Goal: Task Accomplishment & Management: Use online tool/utility

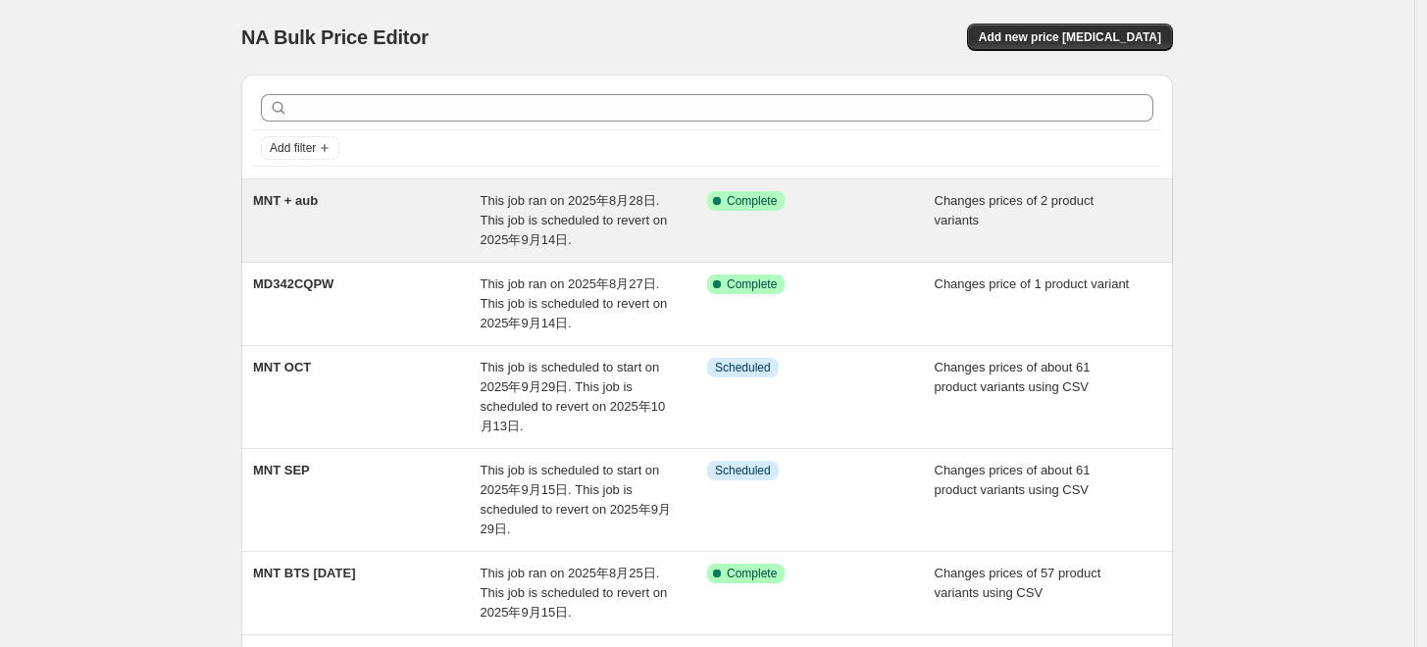
click at [424, 210] on div "MNT + aub" at bounding box center [367, 220] width 228 height 59
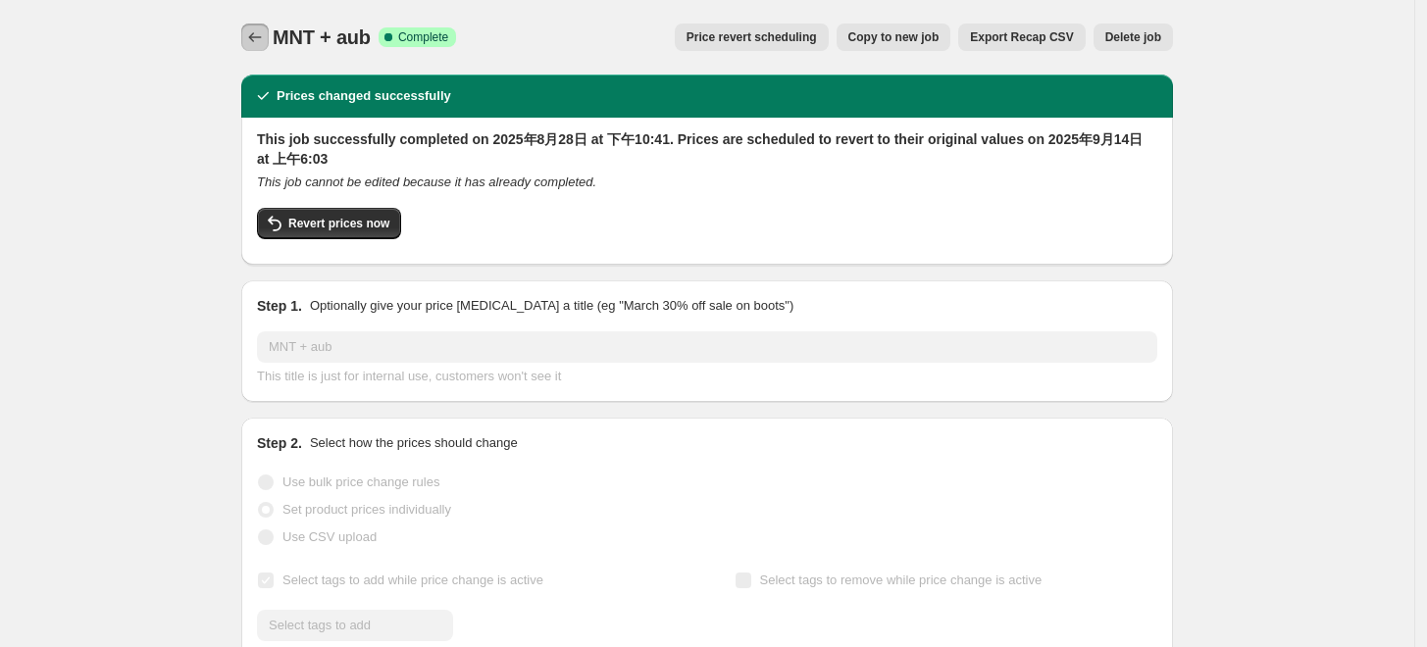
click at [264, 33] on icon "Price change jobs" at bounding box center [255, 37] width 20 height 20
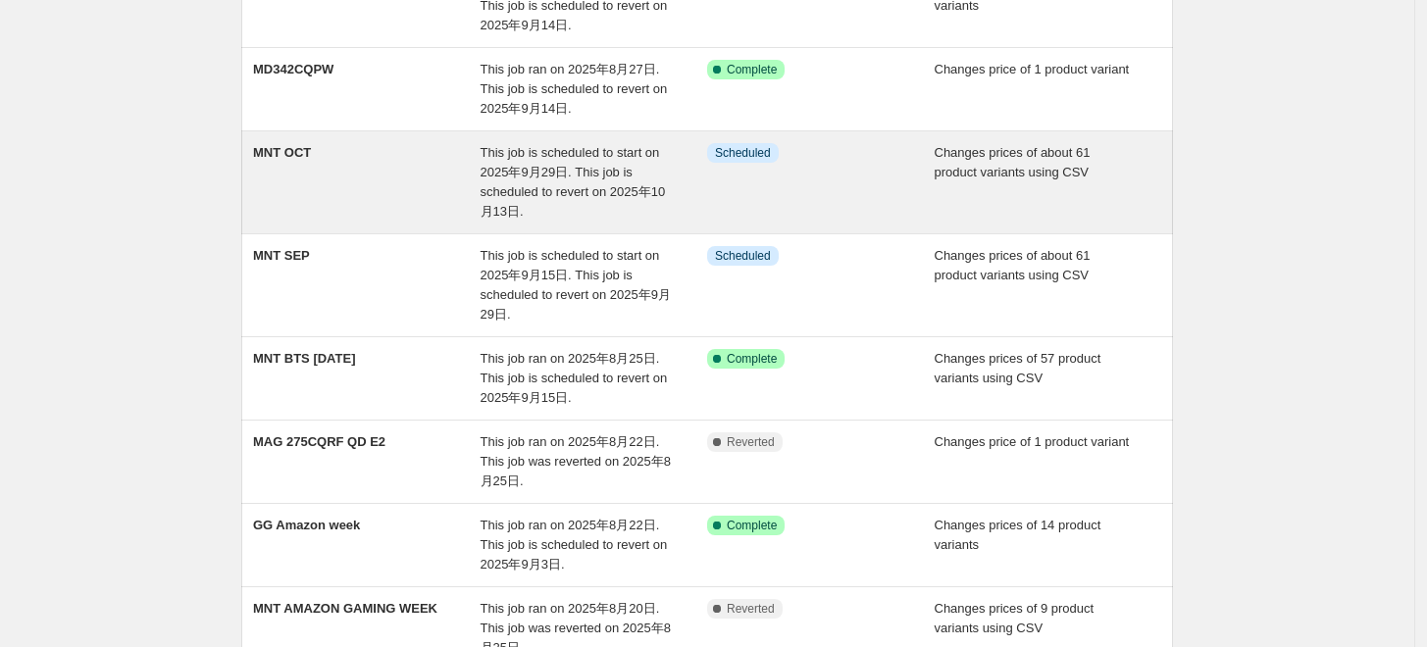
scroll to position [218, 0]
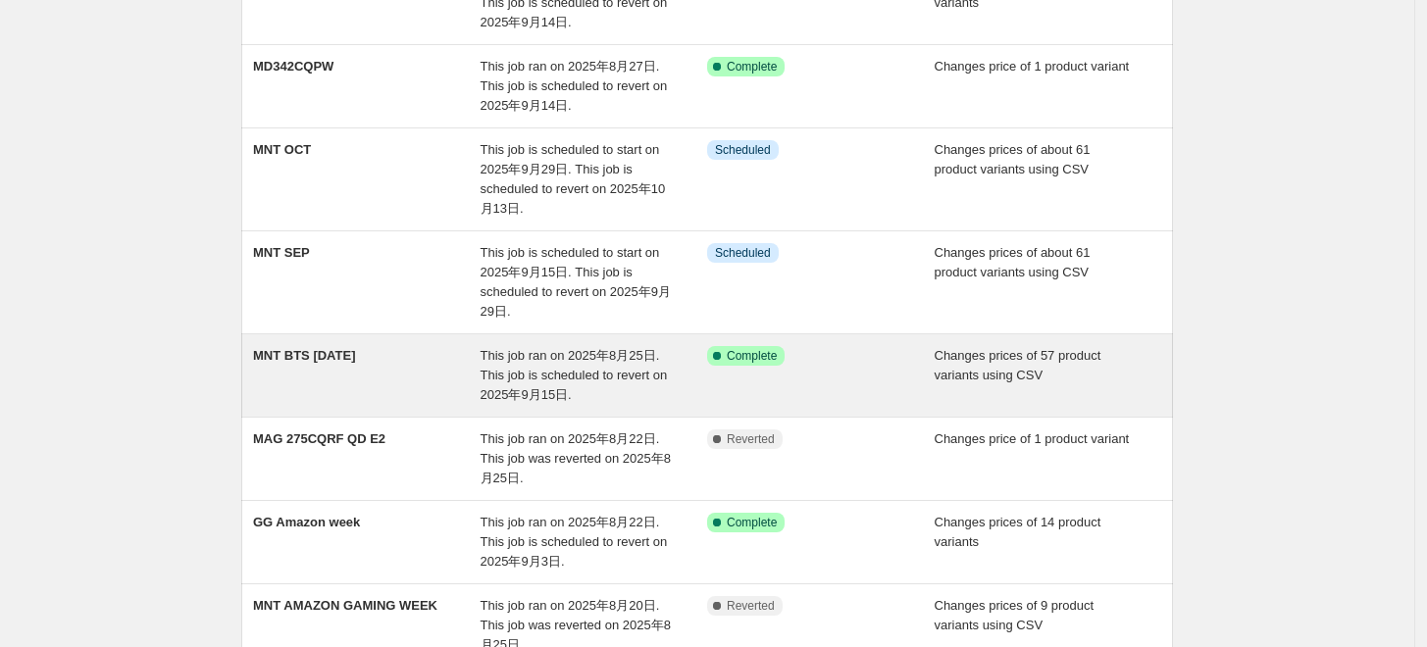
click at [643, 391] on div "This job ran on 2025年8月25日. This job is scheduled to revert on 2025年9月15日." at bounding box center [595, 375] width 228 height 59
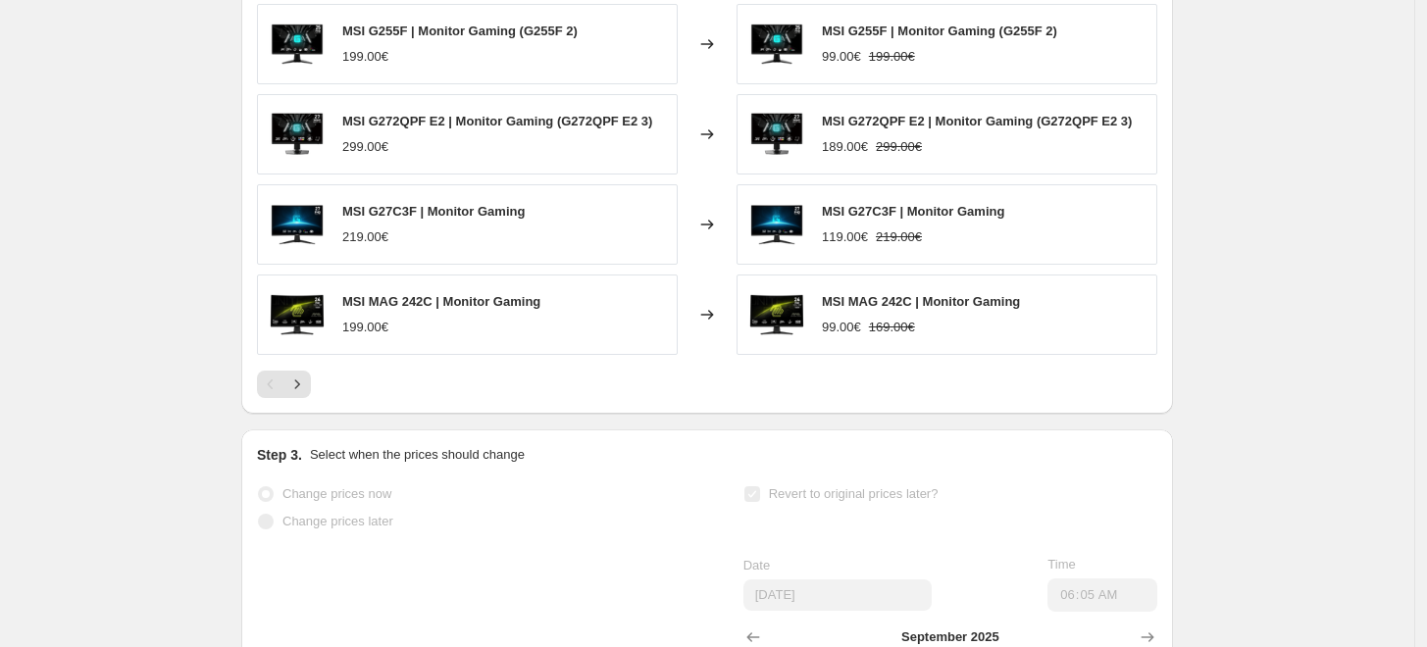
scroll to position [1090, 0]
click at [299, 395] on button "Next" at bounding box center [296, 385] width 27 height 27
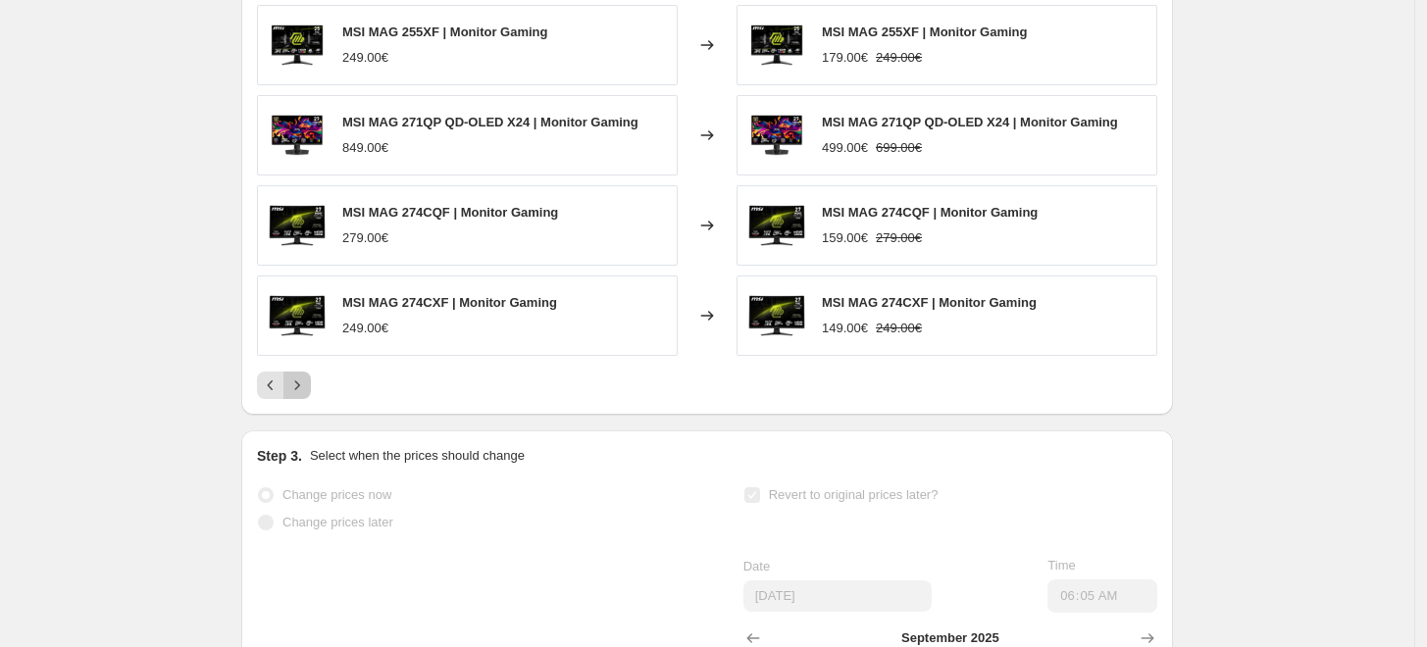
click at [299, 395] on button "Next" at bounding box center [296, 385] width 27 height 27
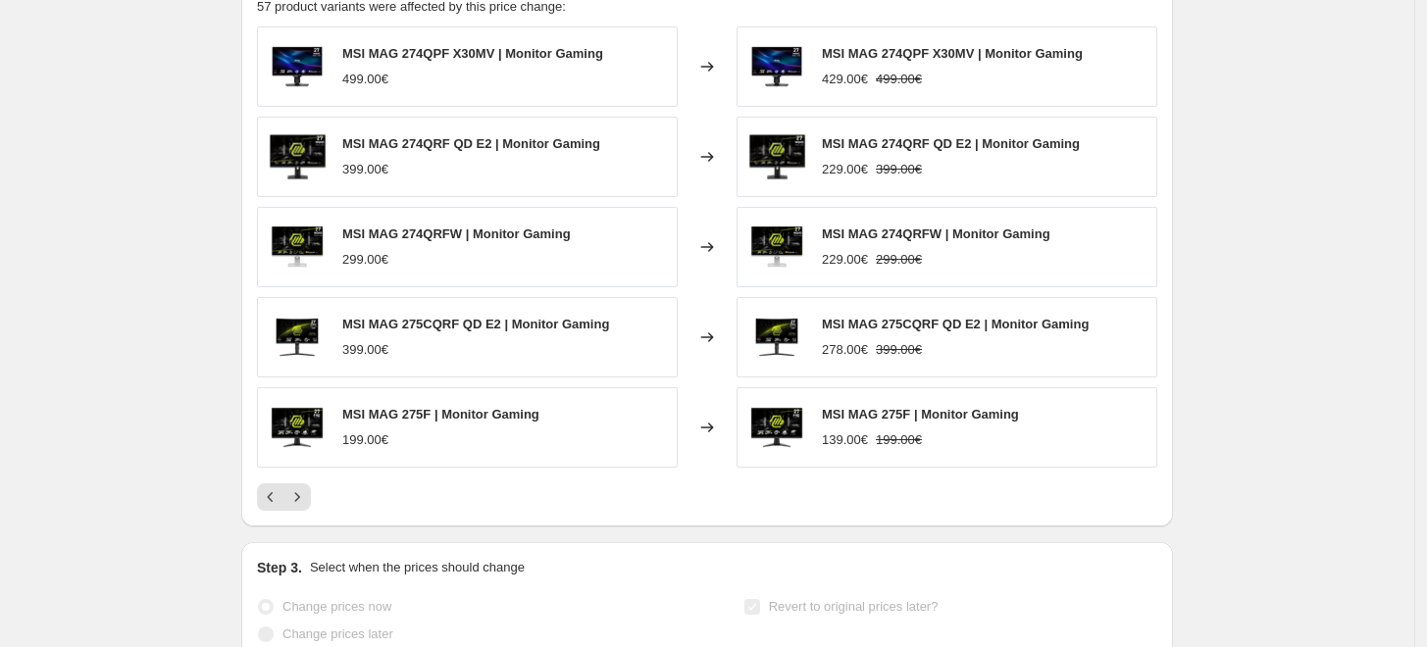
scroll to position [981, 0]
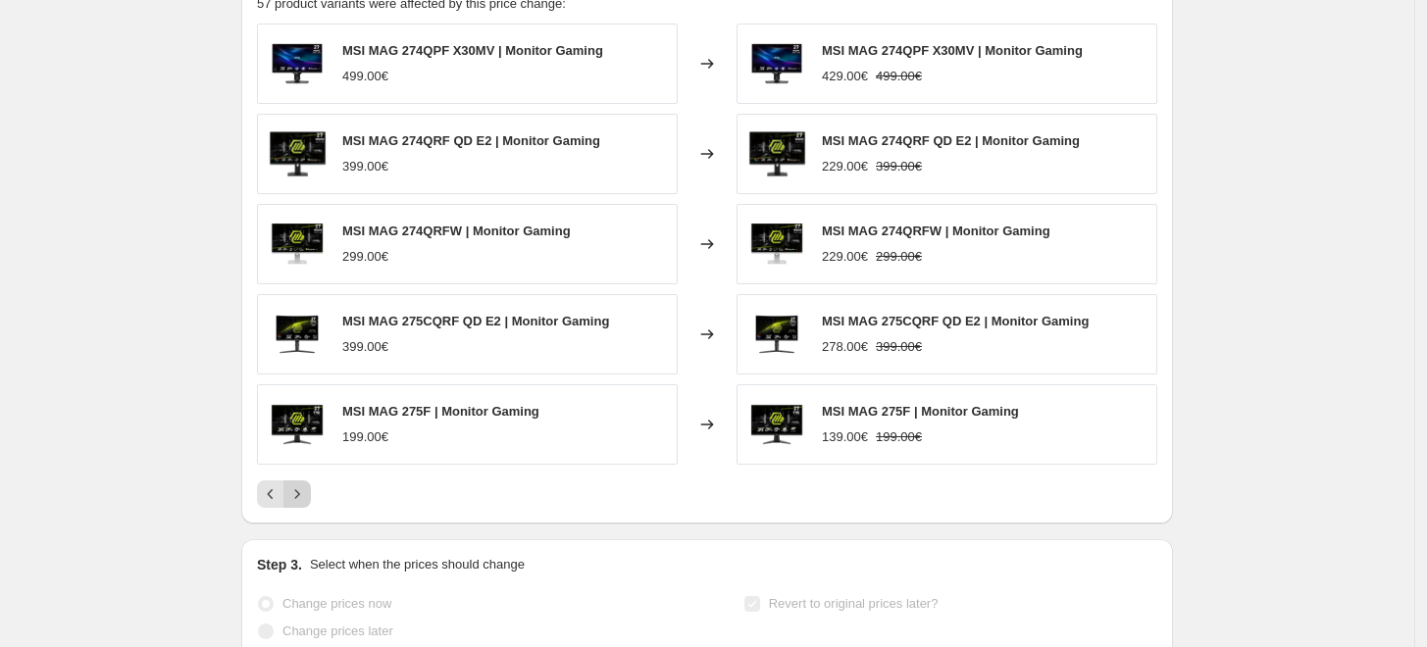
click at [307, 487] on icon "Next" at bounding box center [297, 495] width 20 height 20
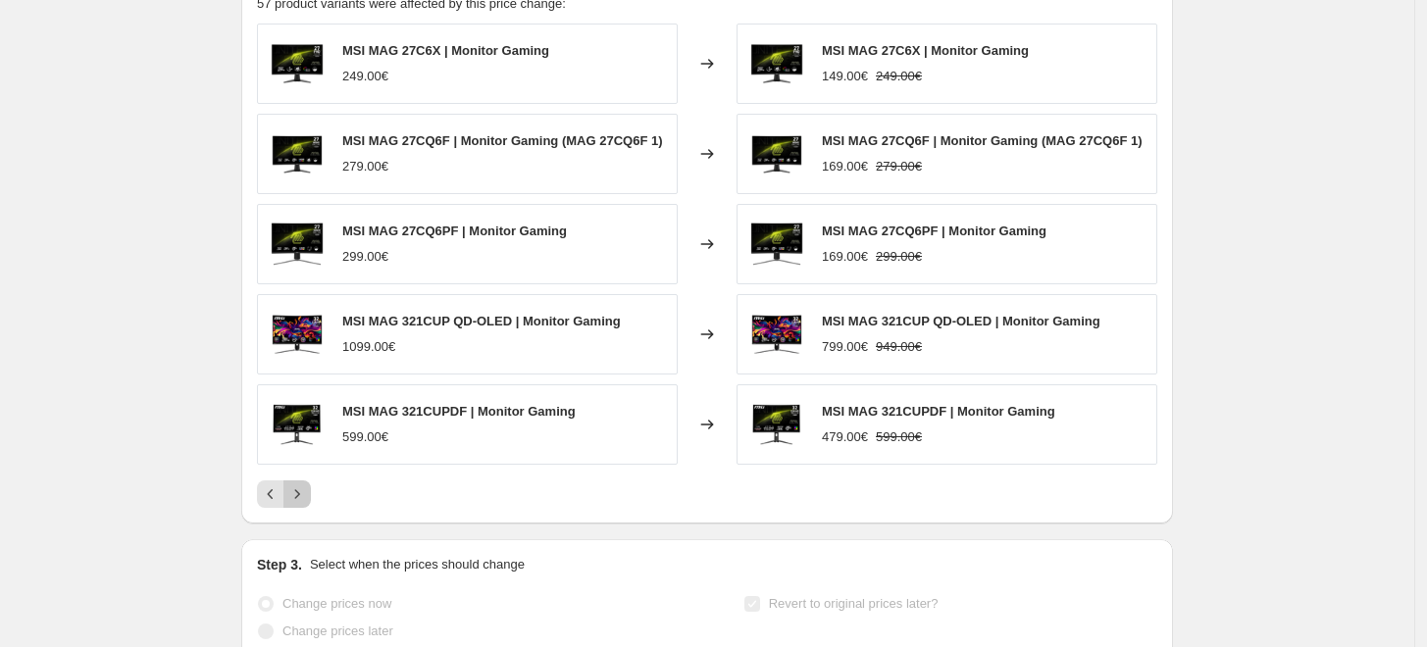
click at [307, 487] on icon "Next" at bounding box center [297, 495] width 20 height 20
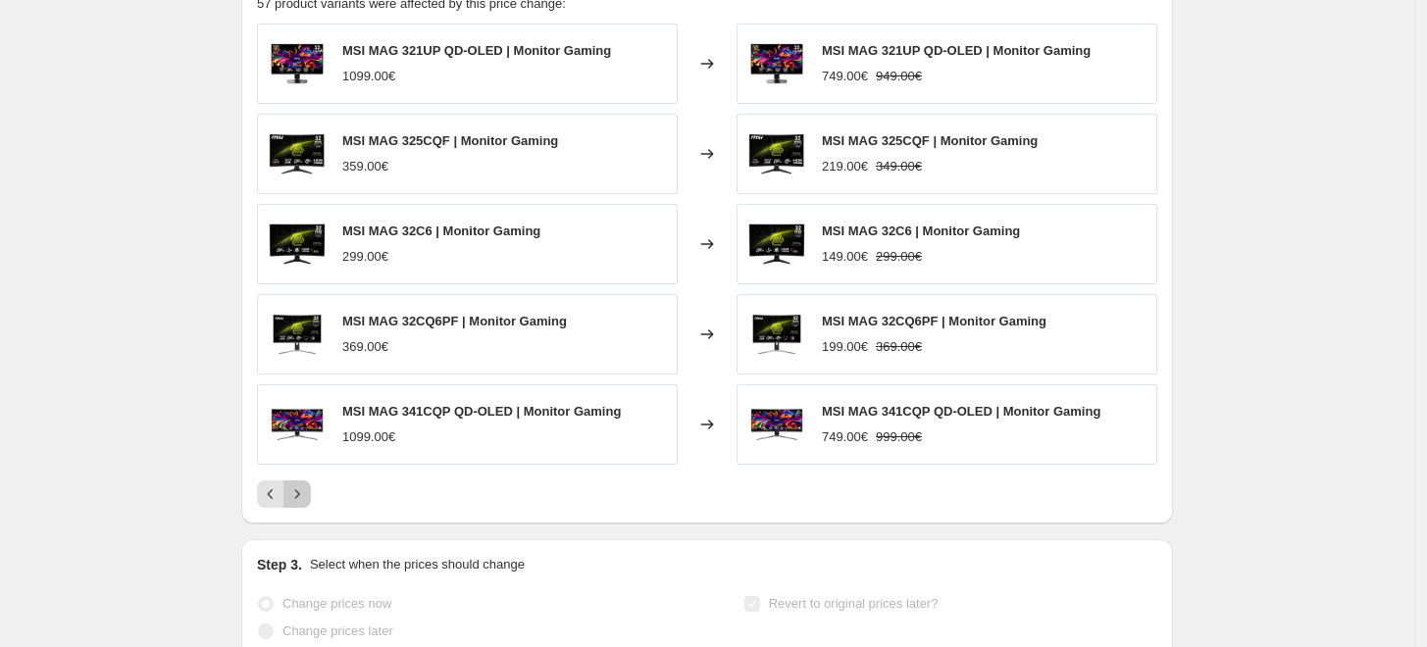
click at [307, 487] on icon "Next" at bounding box center [297, 495] width 20 height 20
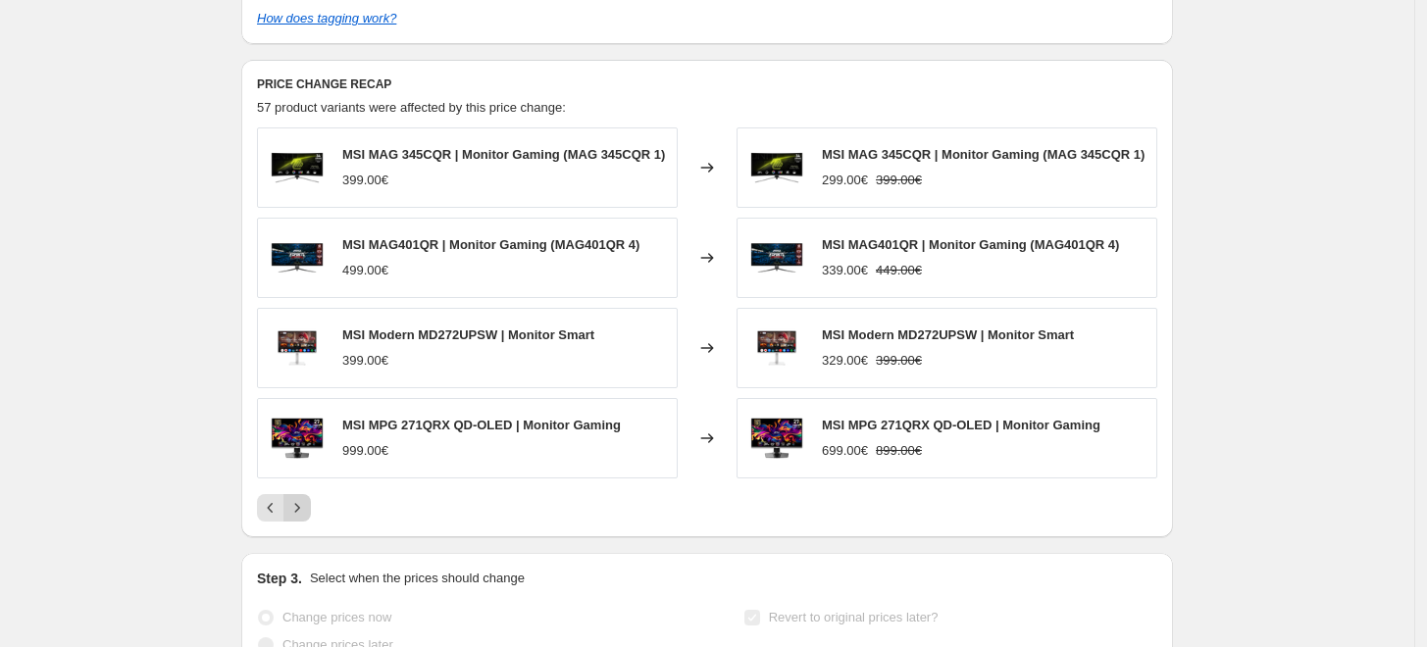
scroll to position [871, 0]
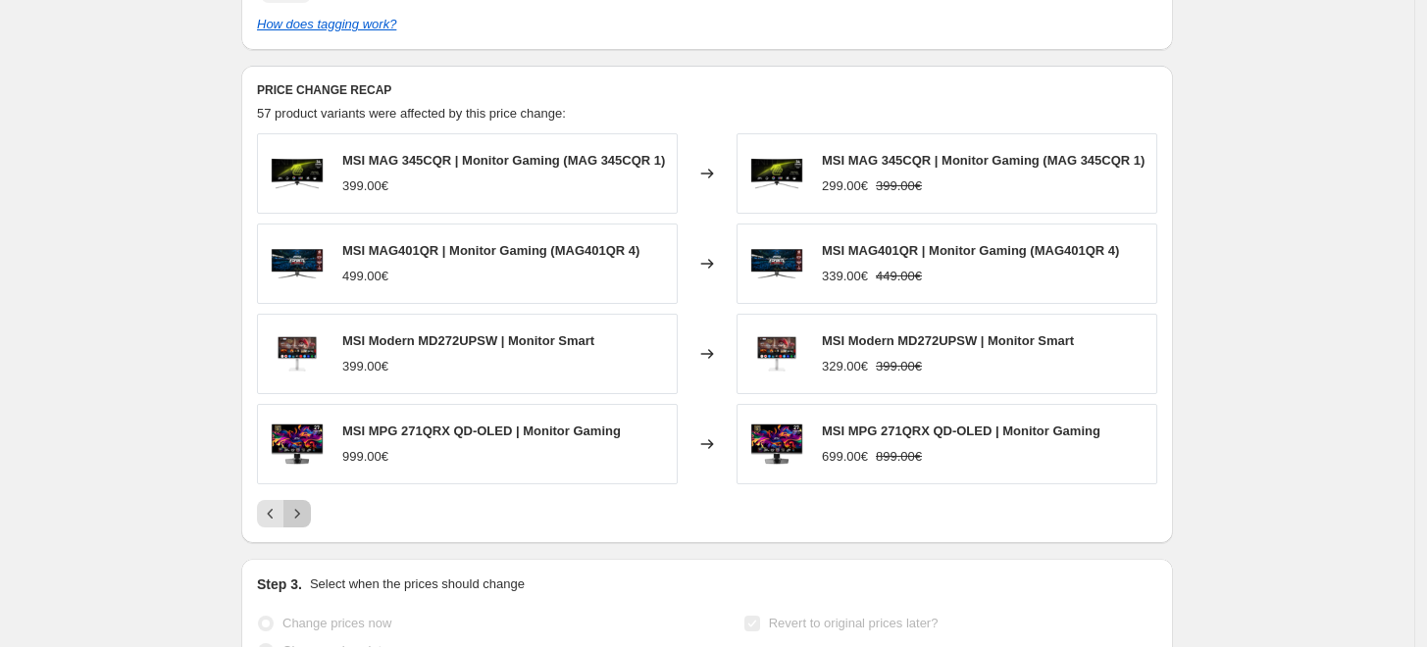
click at [311, 508] on button "Next" at bounding box center [296, 513] width 27 height 27
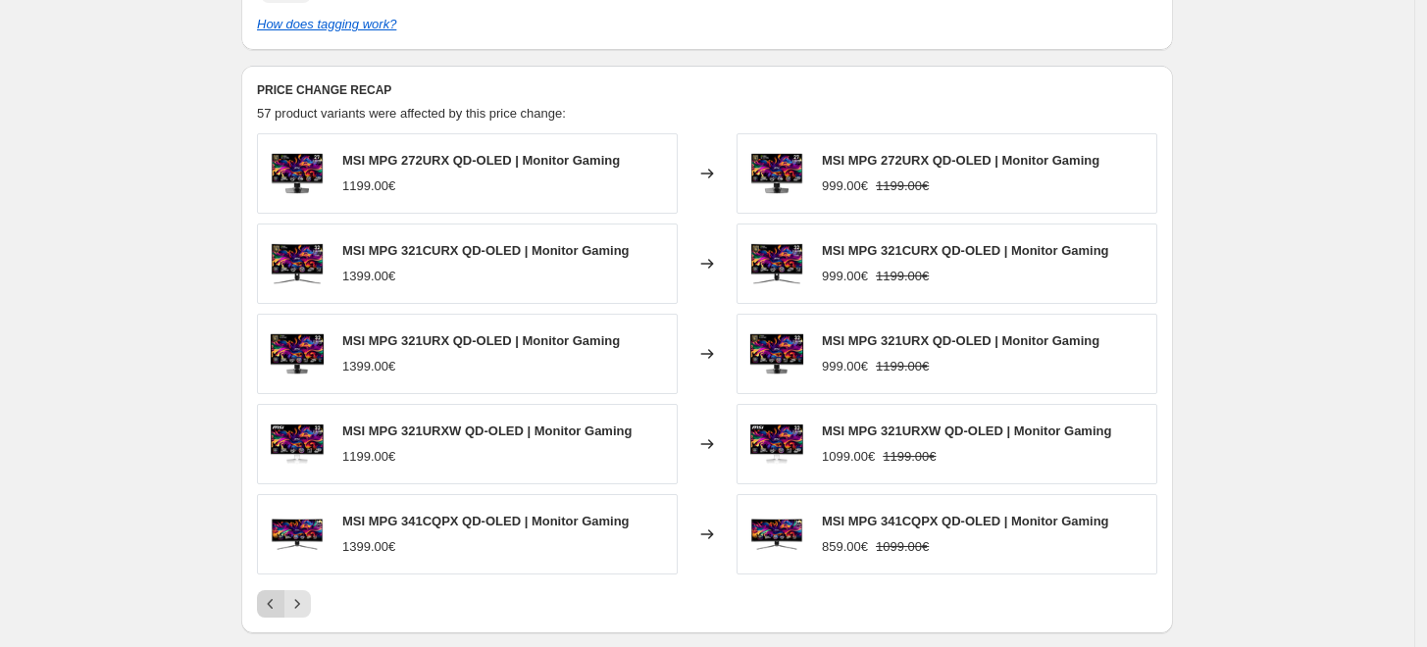
click at [266, 602] on icon "Previous" at bounding box center [271, 604] width 20 height 20
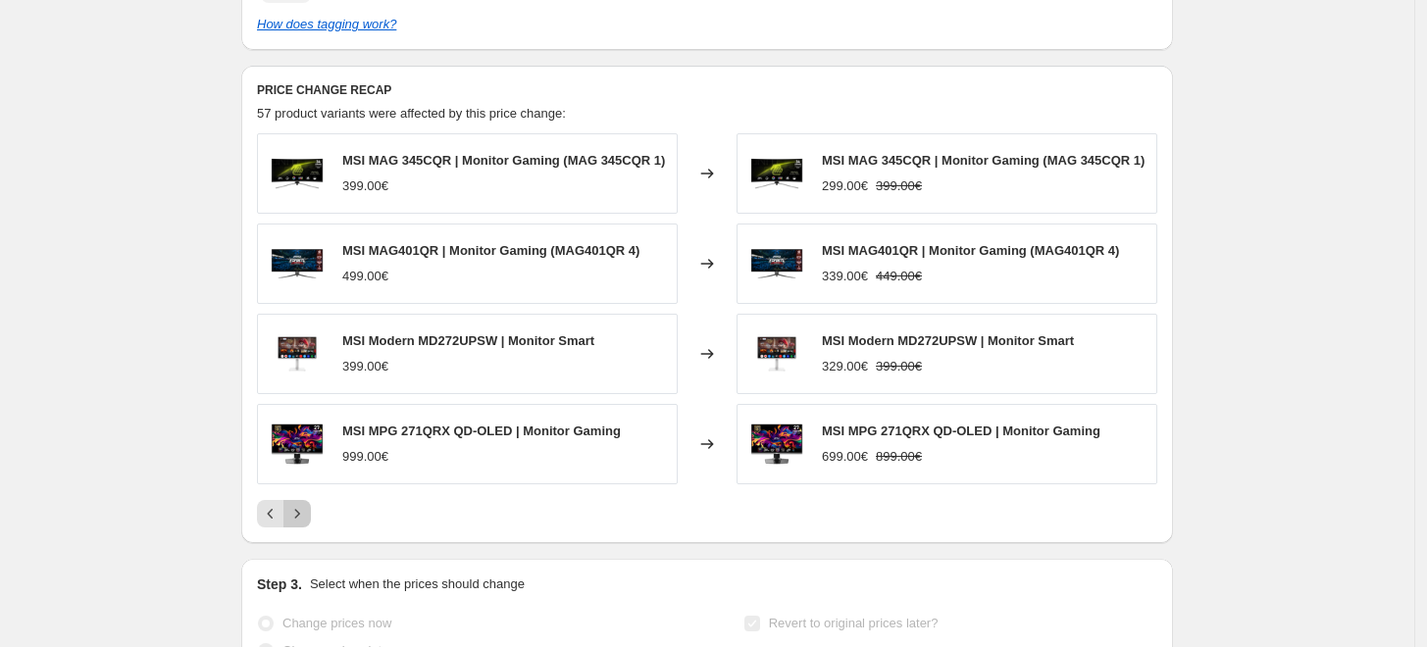
click at [297, 500] on button "Next" at bounding box center [296, 513] width 27 height 27
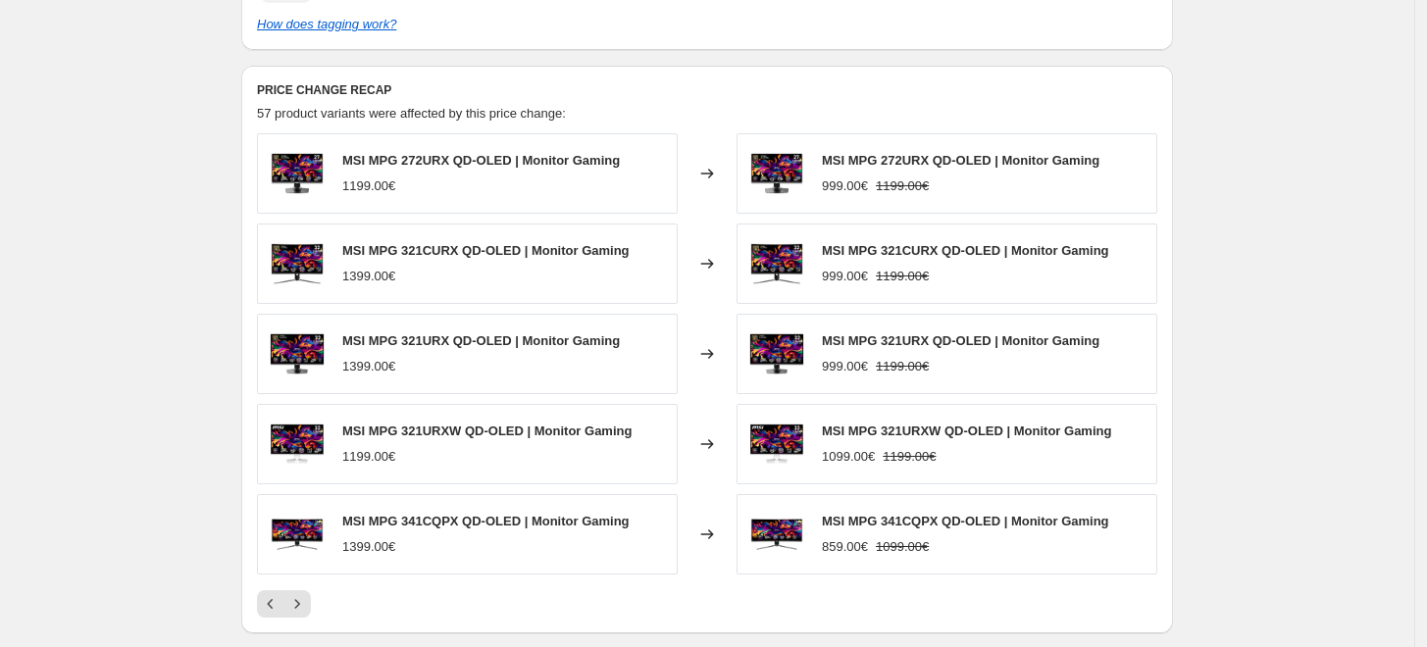
click at [313, 583] on div "MSI MPG 272URX QD-OLED | Monitor Gaming 1199.00€ Changed to MSI MPG 272URX QD-O…" at bounding box center [707, 375] width 900 height 485
click at [306, 598] on icon "Next" at bounding box center [297, 604] width 20 height 20
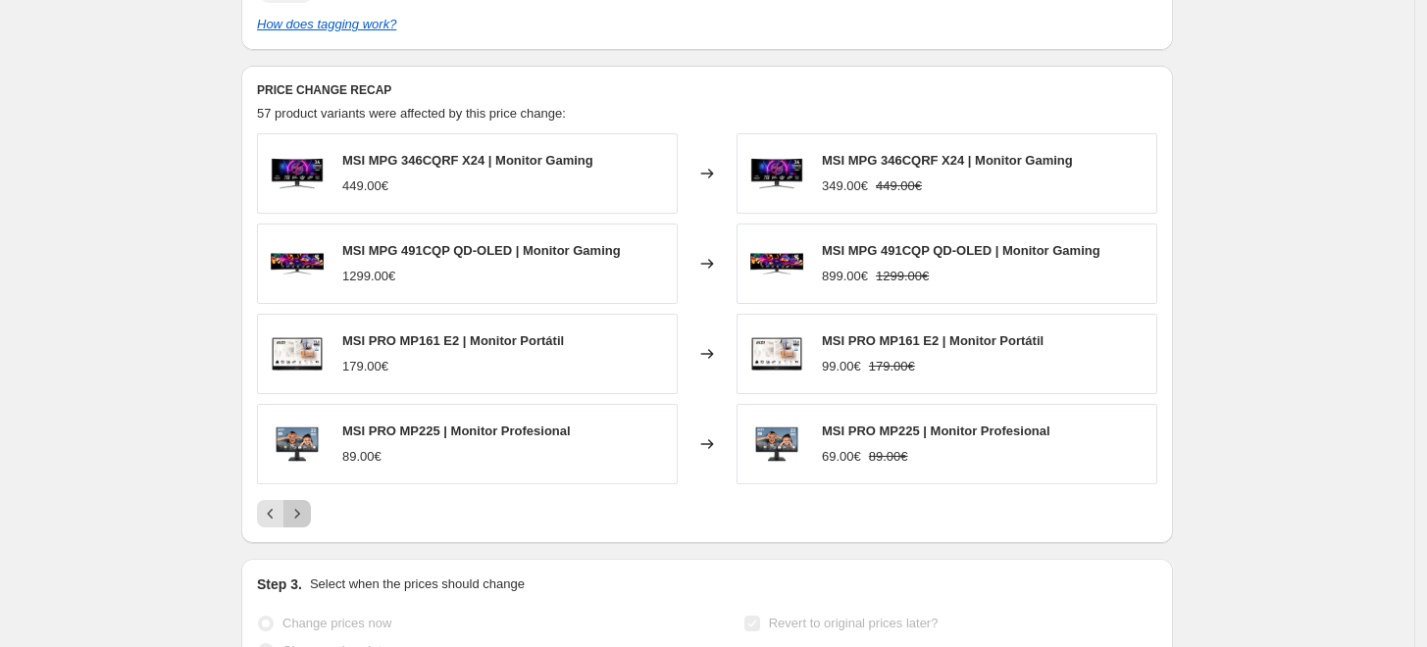
click at [299, 525] on button "Next" at bounding box center [296, 513] width 27 height 27
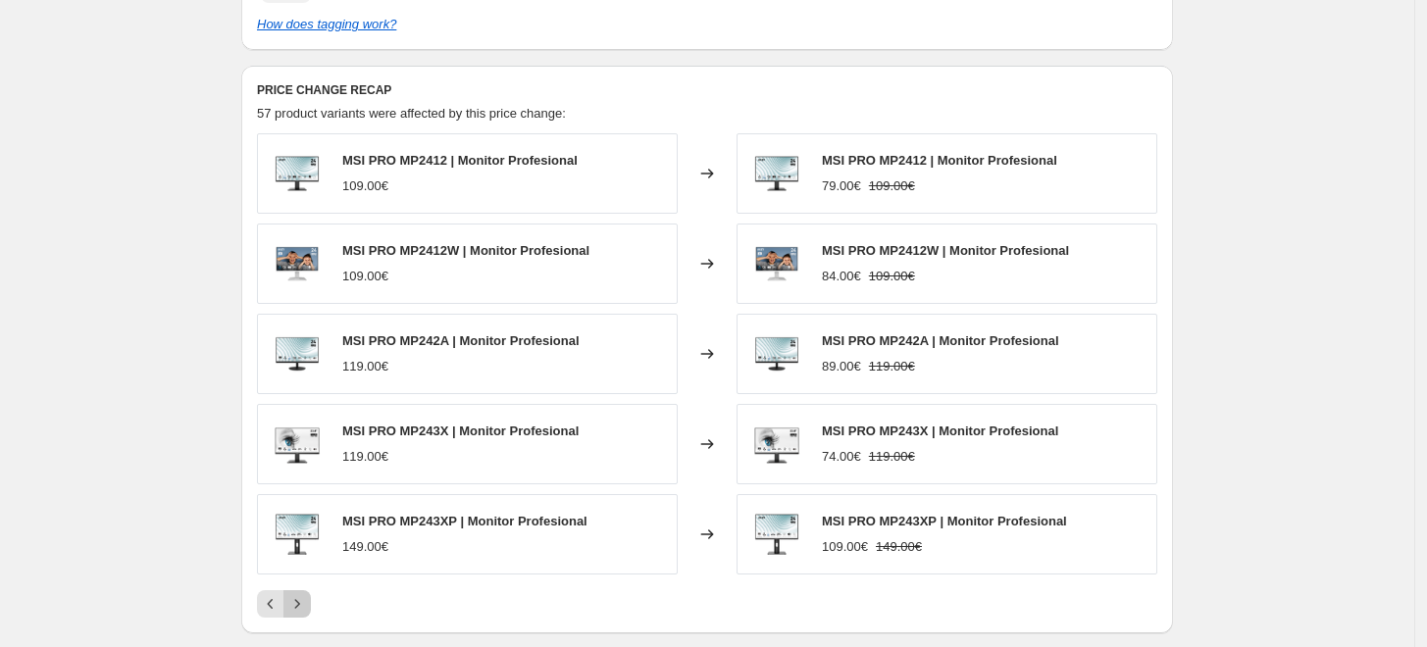
click at [306, 590] on button "Next" at bounding box center [296, 603] width 27 height 27
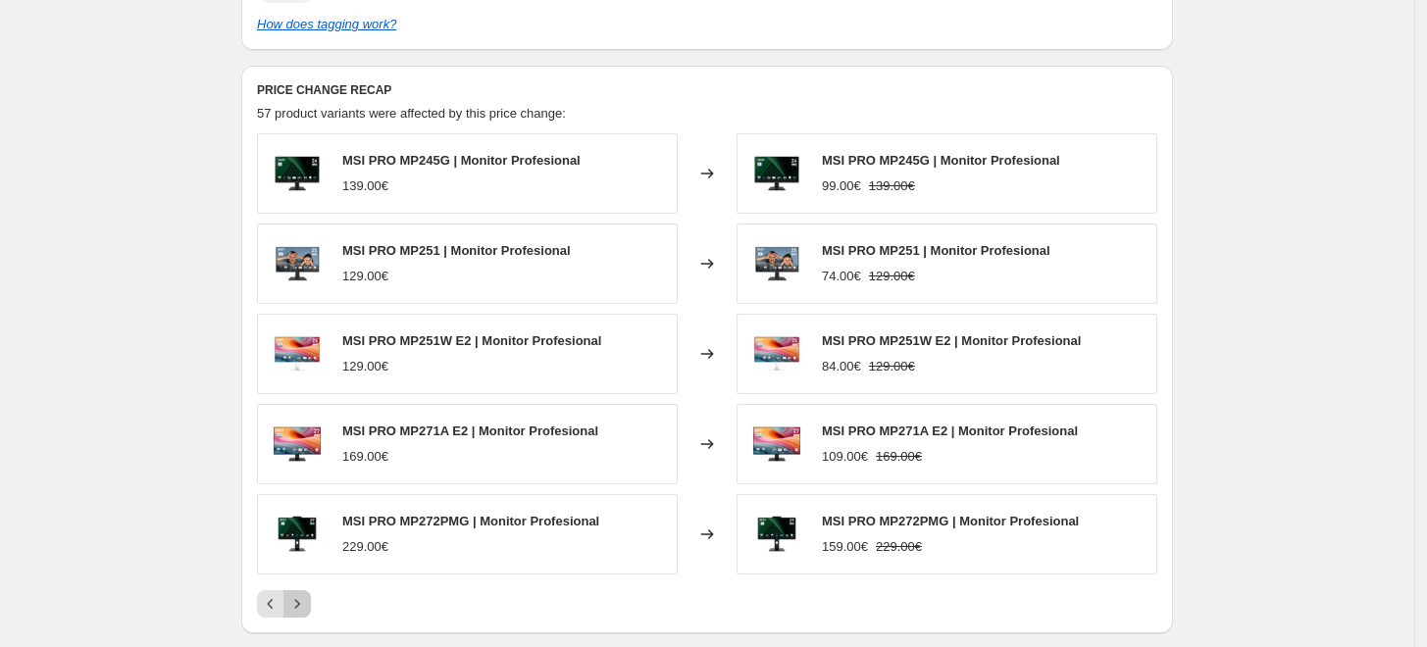
click at [306, 594] on icon "Next" at bounding box center [297, 604] width 20 height 20
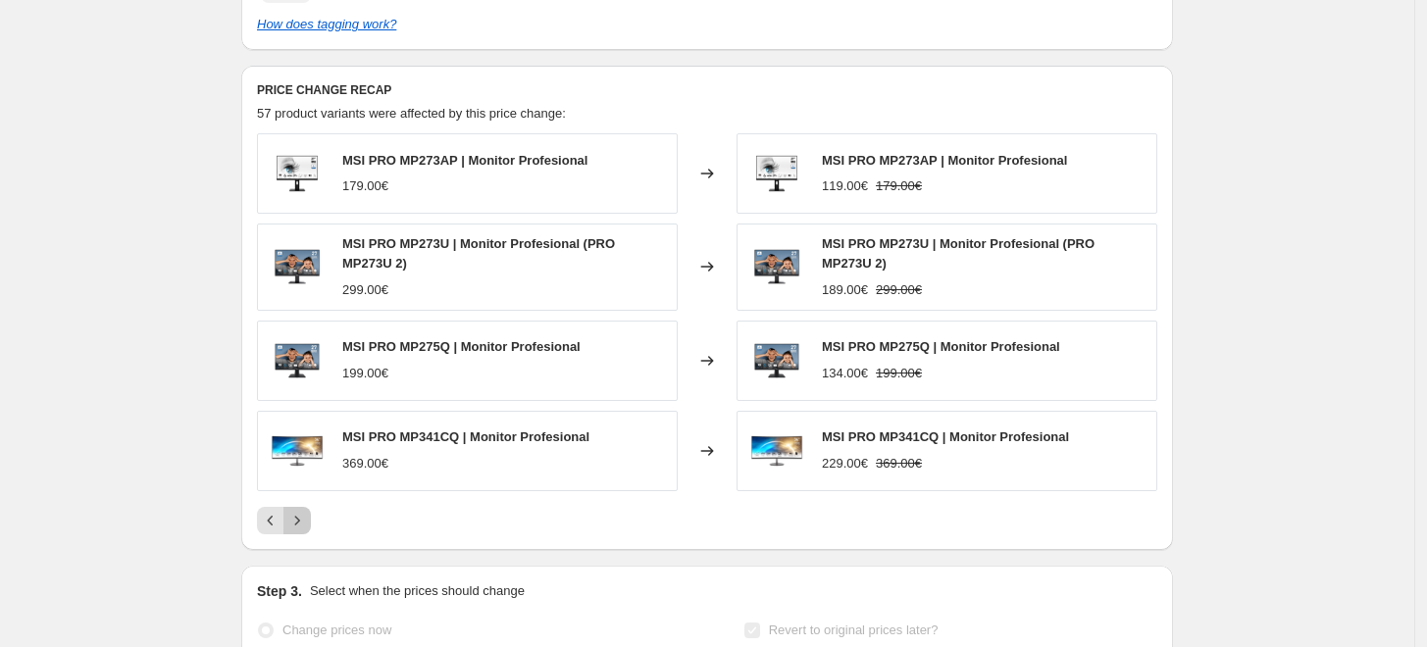
click at [299, 521] on icon "Next" at bounding box center [297, 521] width 20 height 20
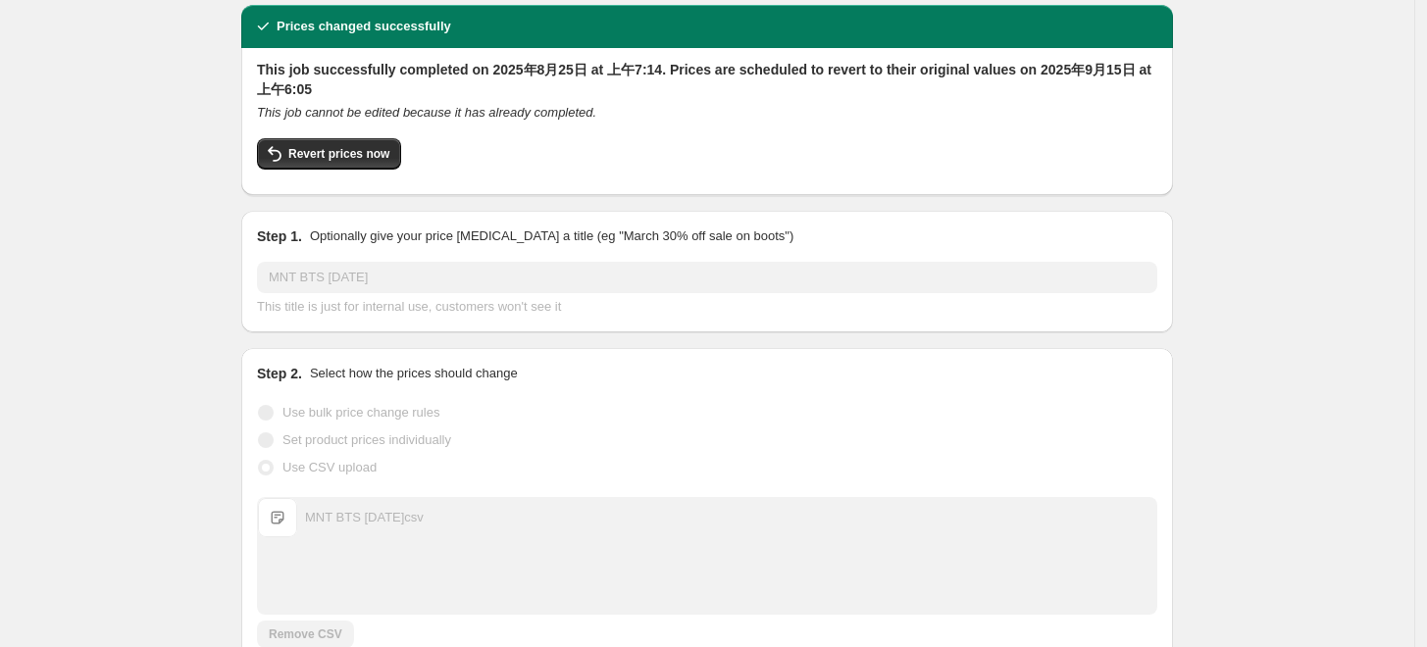
scroll to position [0, 0]
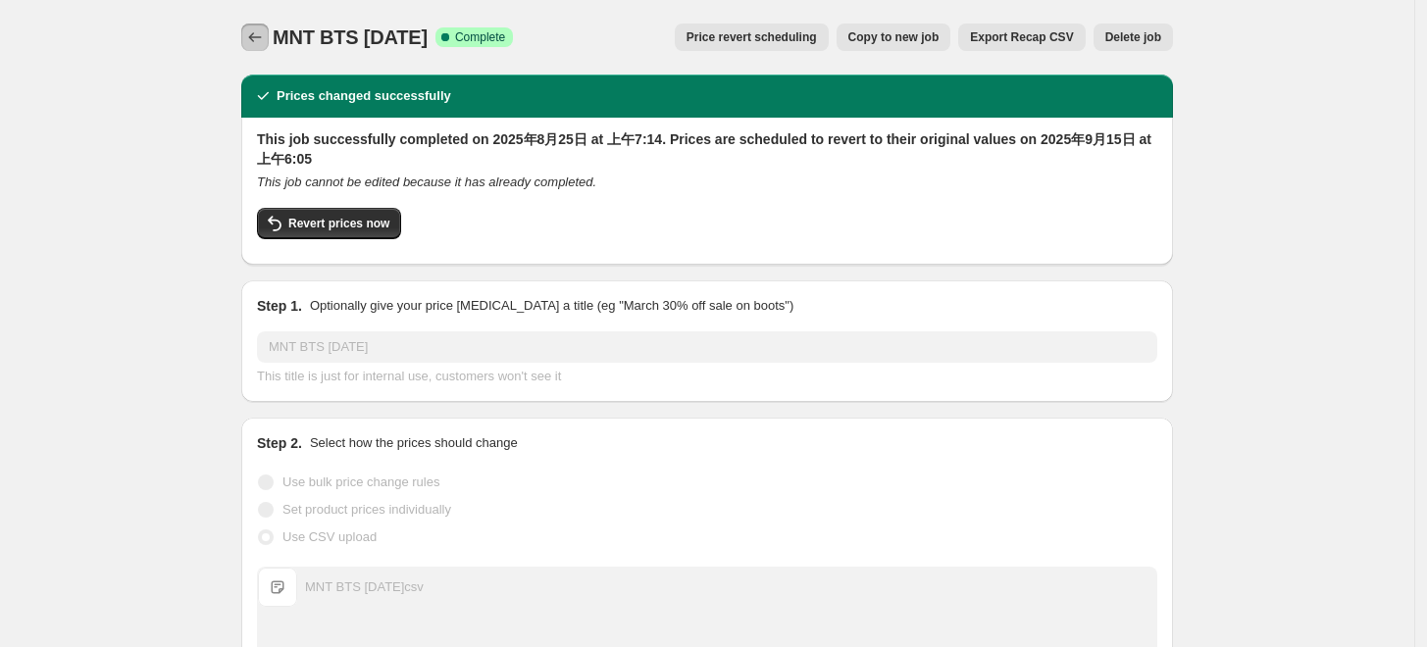
click at [260, 39] on icon "Price change jobs" at bounding box center [255, 37] width 20 height 20
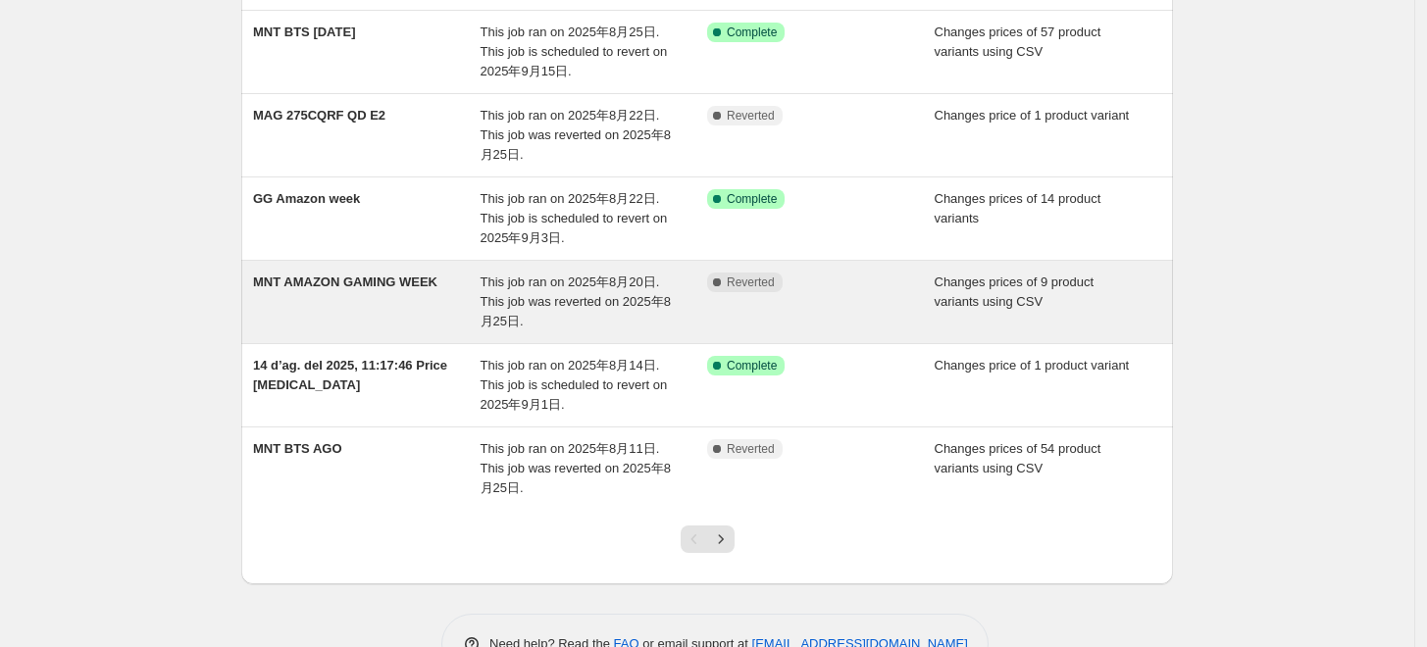
scroll to position [544, 0]
